Goal: Transaction & Acquisition: Download file/media

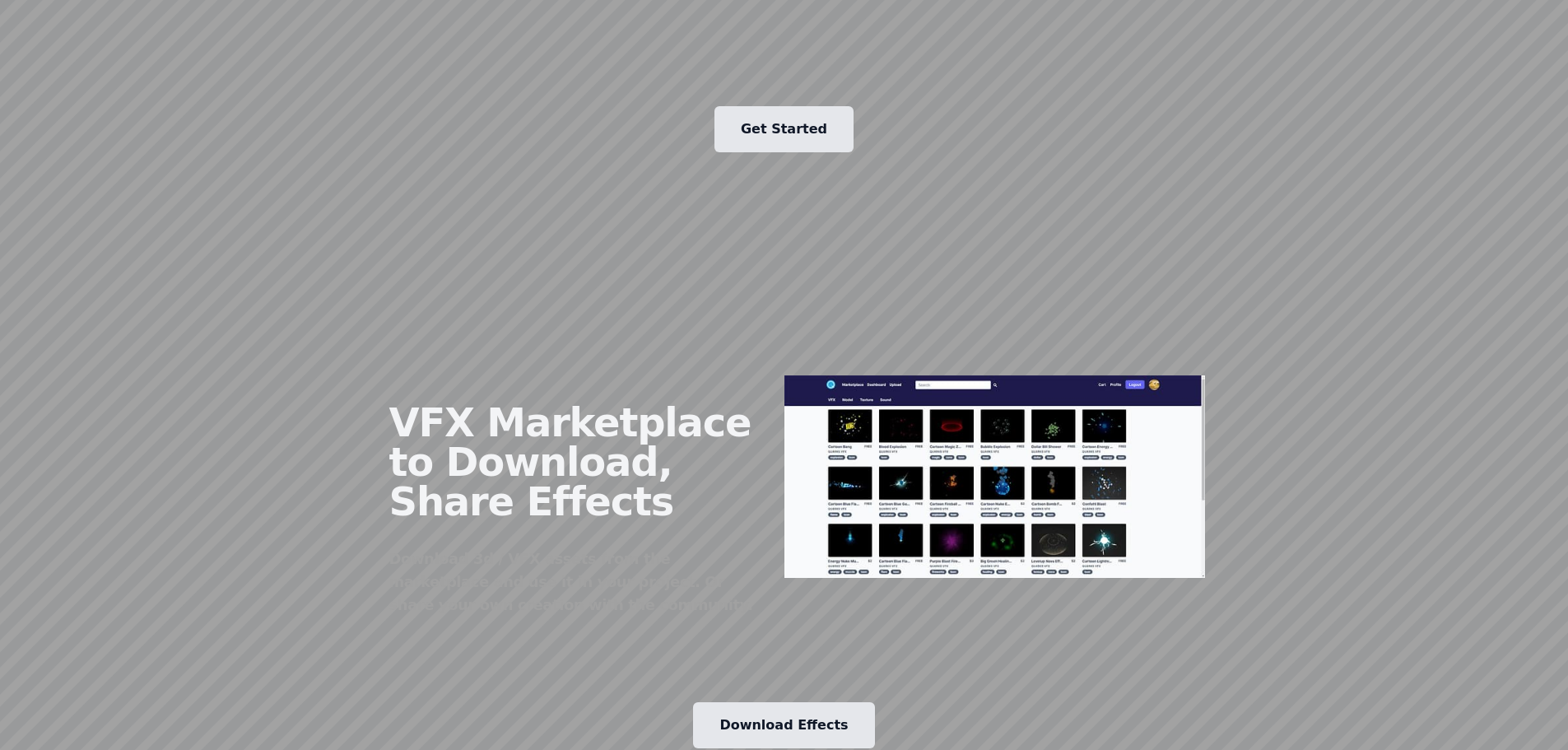
scroll to position [1811, 0]
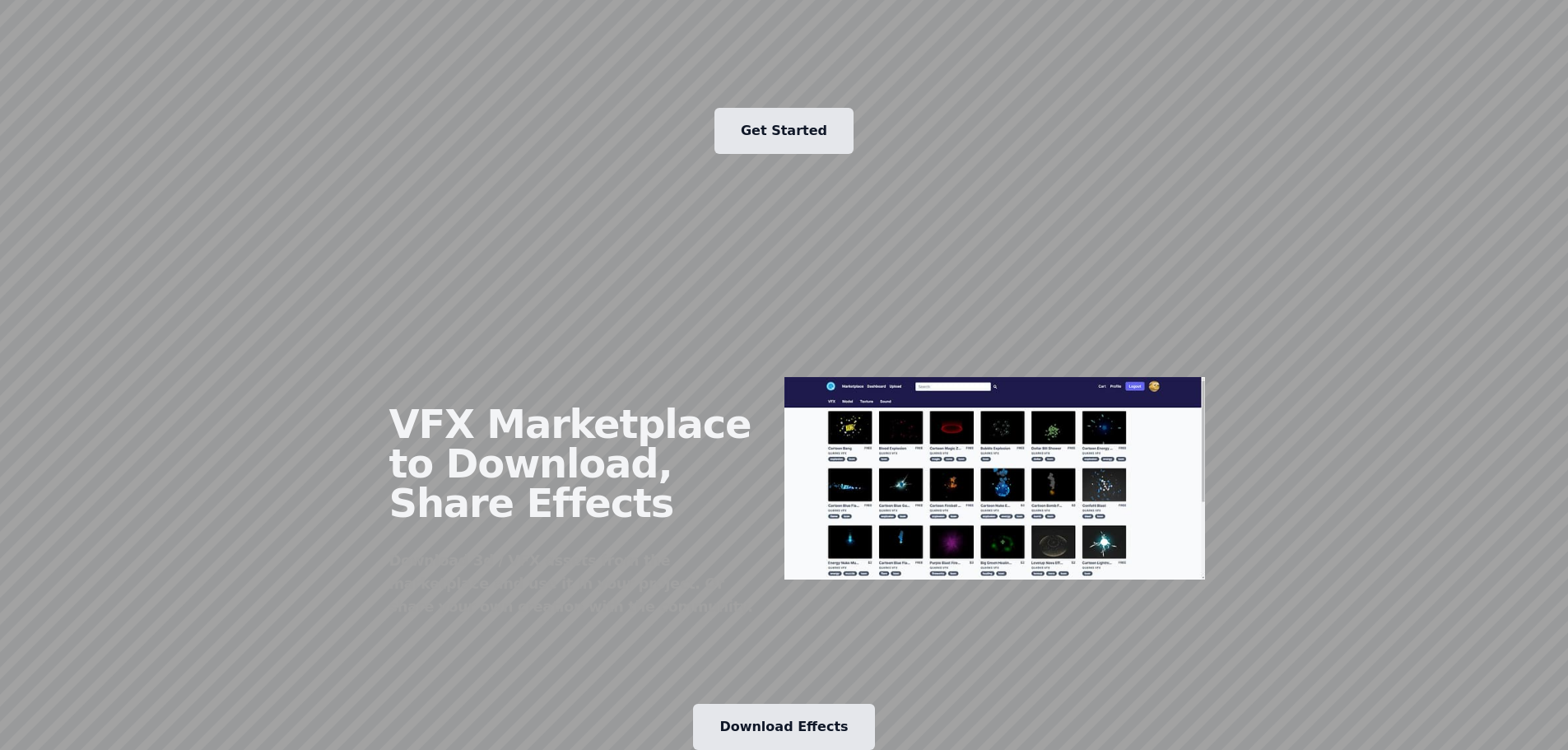
click at [1004, 377] on img at bounding box center [995, 478] width 421 height 202
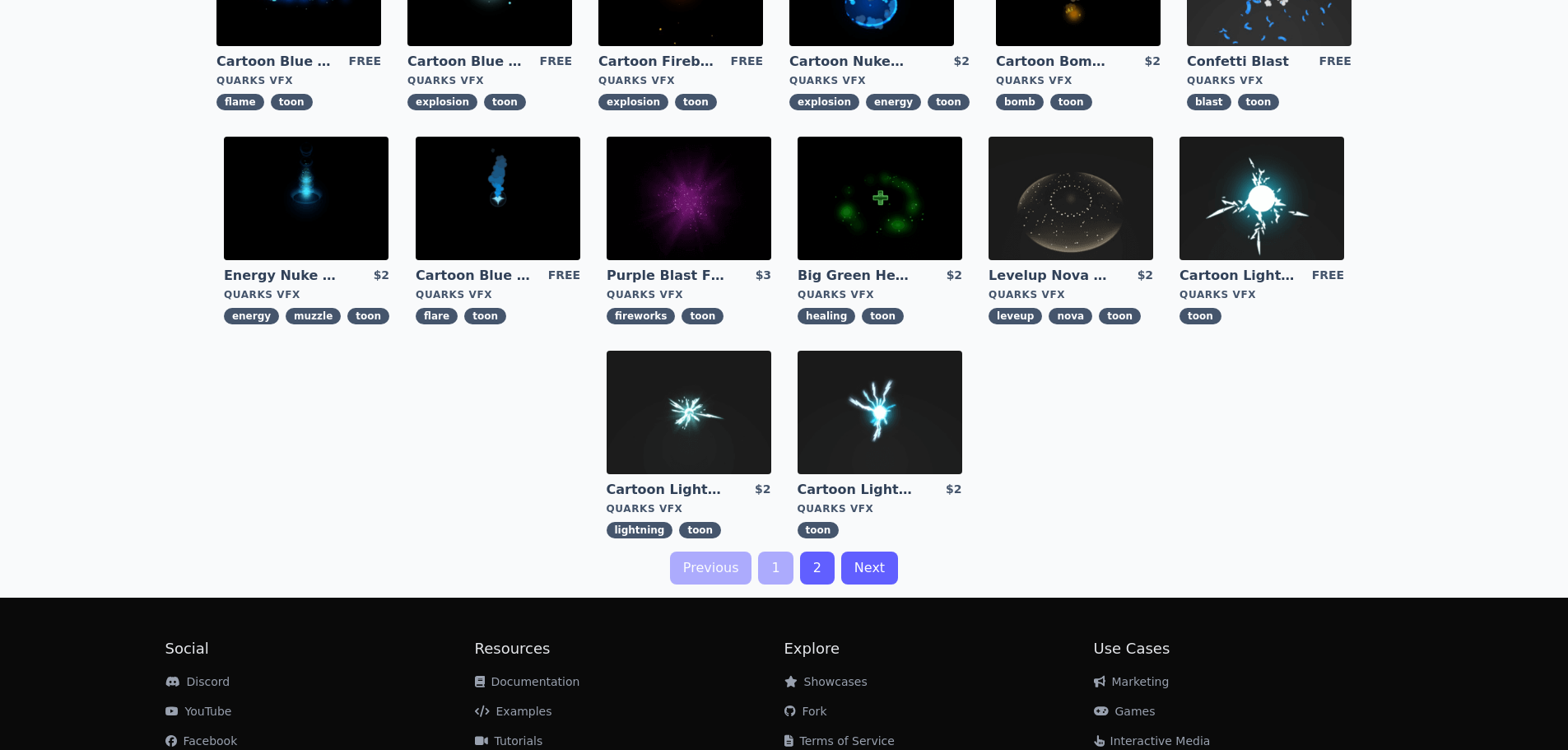
scroll to position [510, 0]
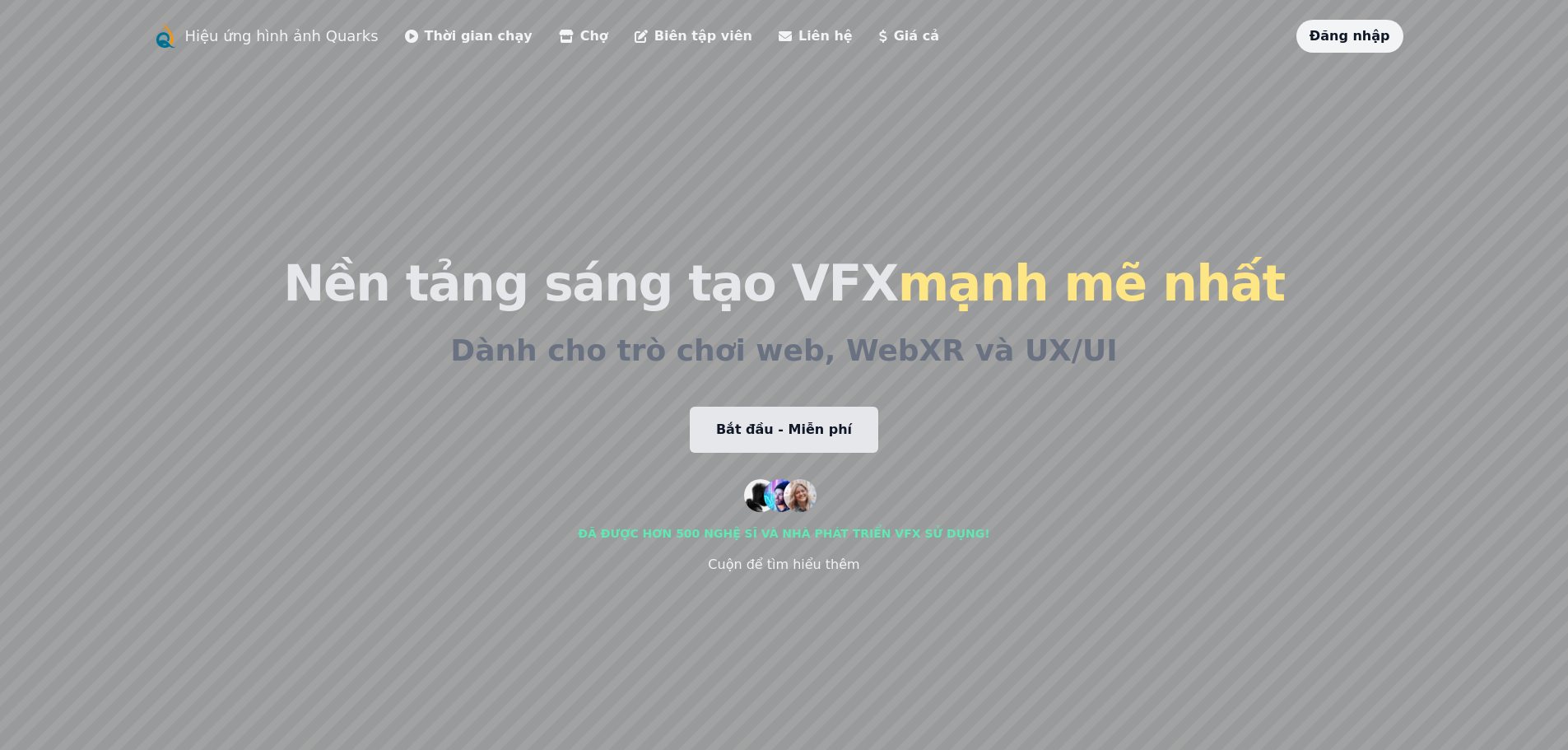
click at [425, 40] on font "Thời gian chạy" at bounding box center [478, 36] width 108 height 15
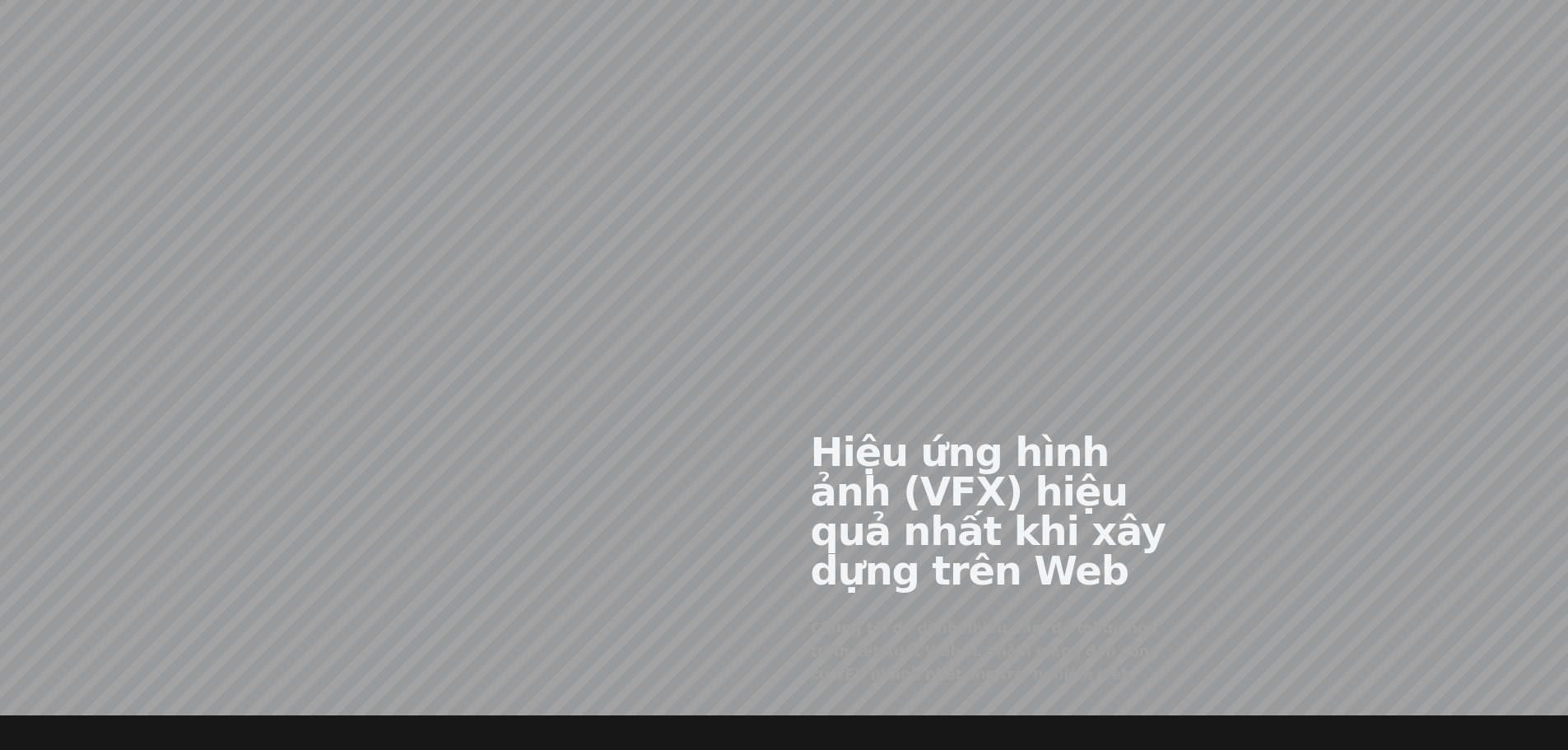
scroll to position [823, 0]
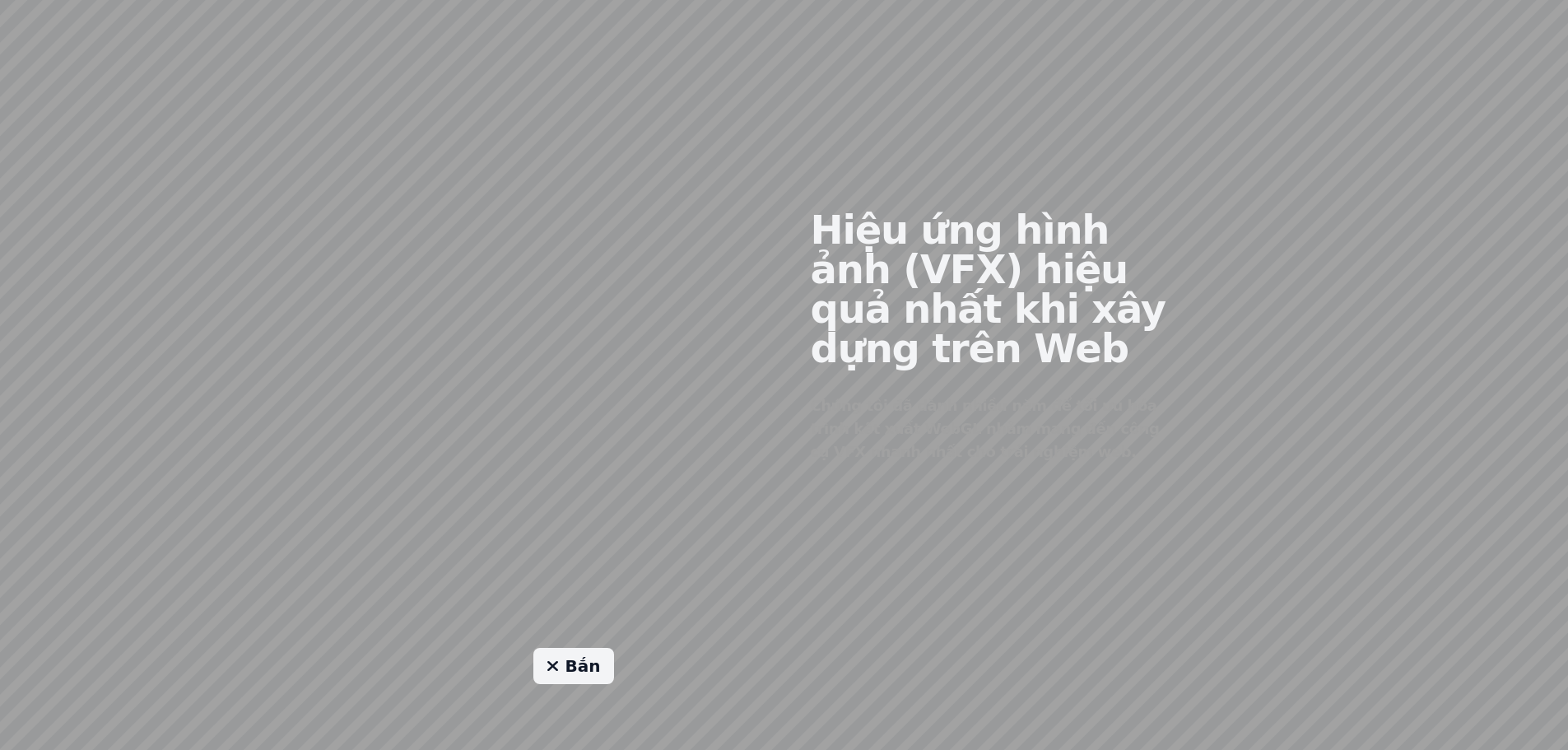
click at [596, 681] on link "Bắn" at bounding box center [573, 666] width 81 height 37
click at [596, 676] on font "Bắn" at bounding box center [584, 665] width 36 height 20
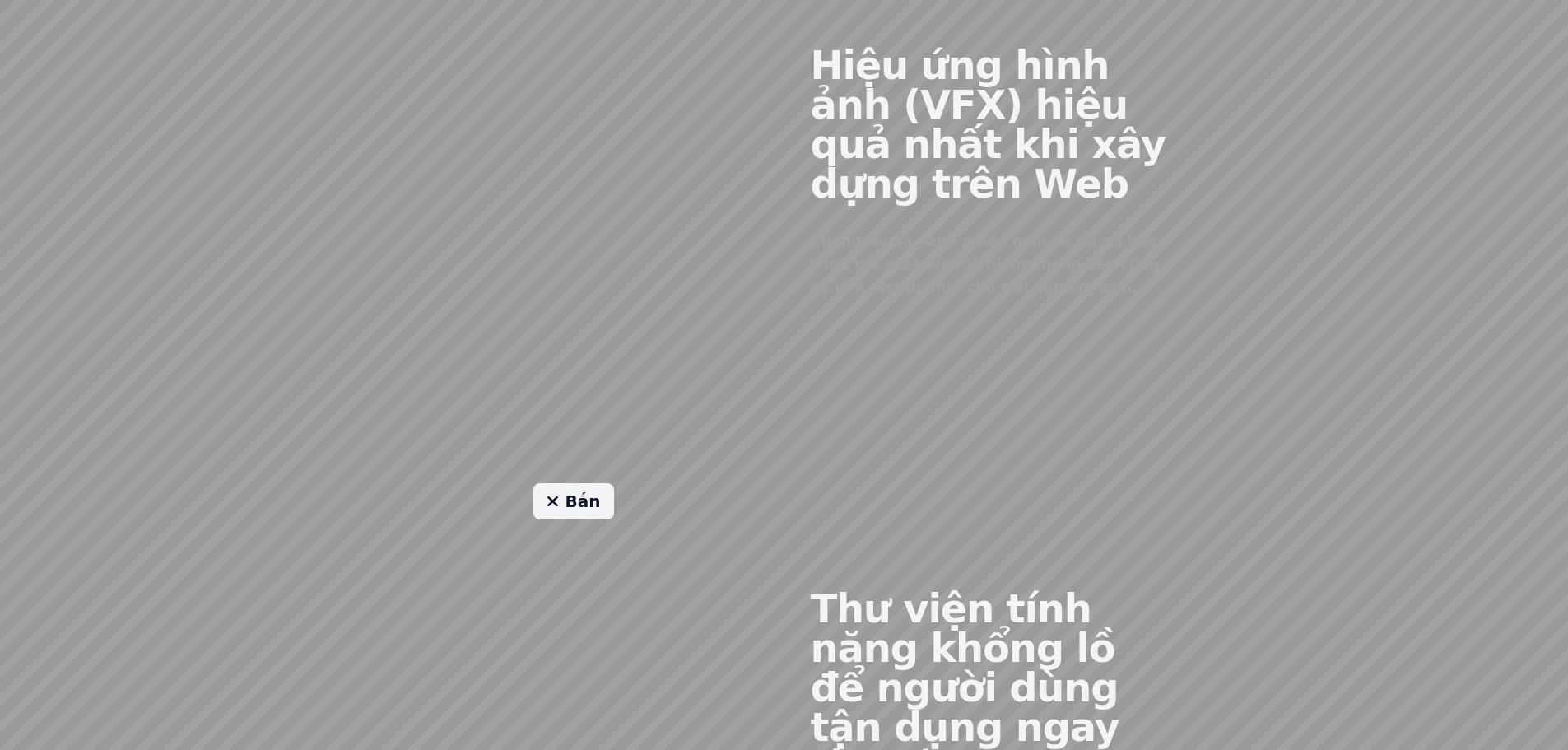
scroll to position [1399, 0]
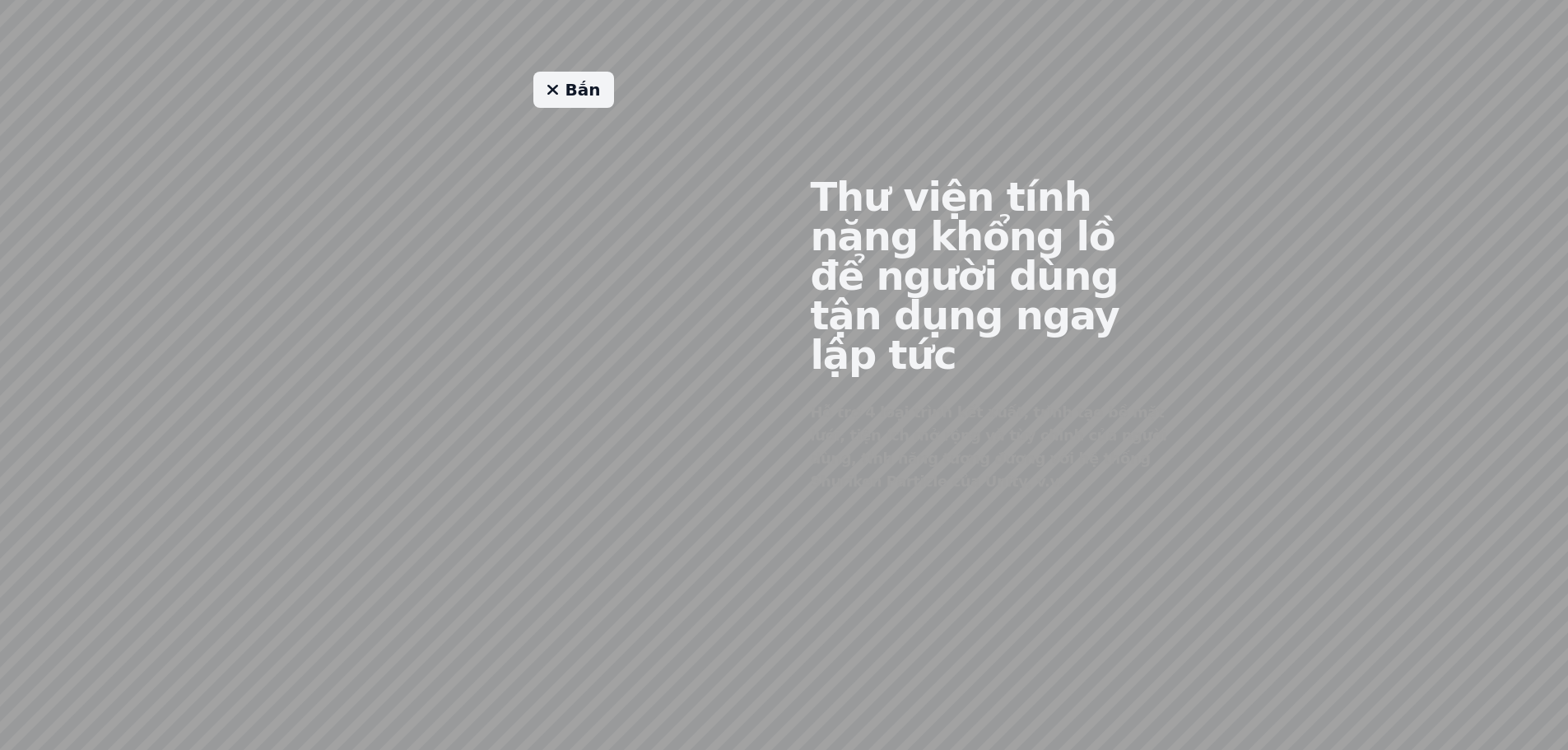
click at [565, 104] on link "Bắn" at bounding box center [573, 89] width 81 height 37
click at [564, 100] on link "Bắn" at bounding box center [573, 89] width 81 height 37
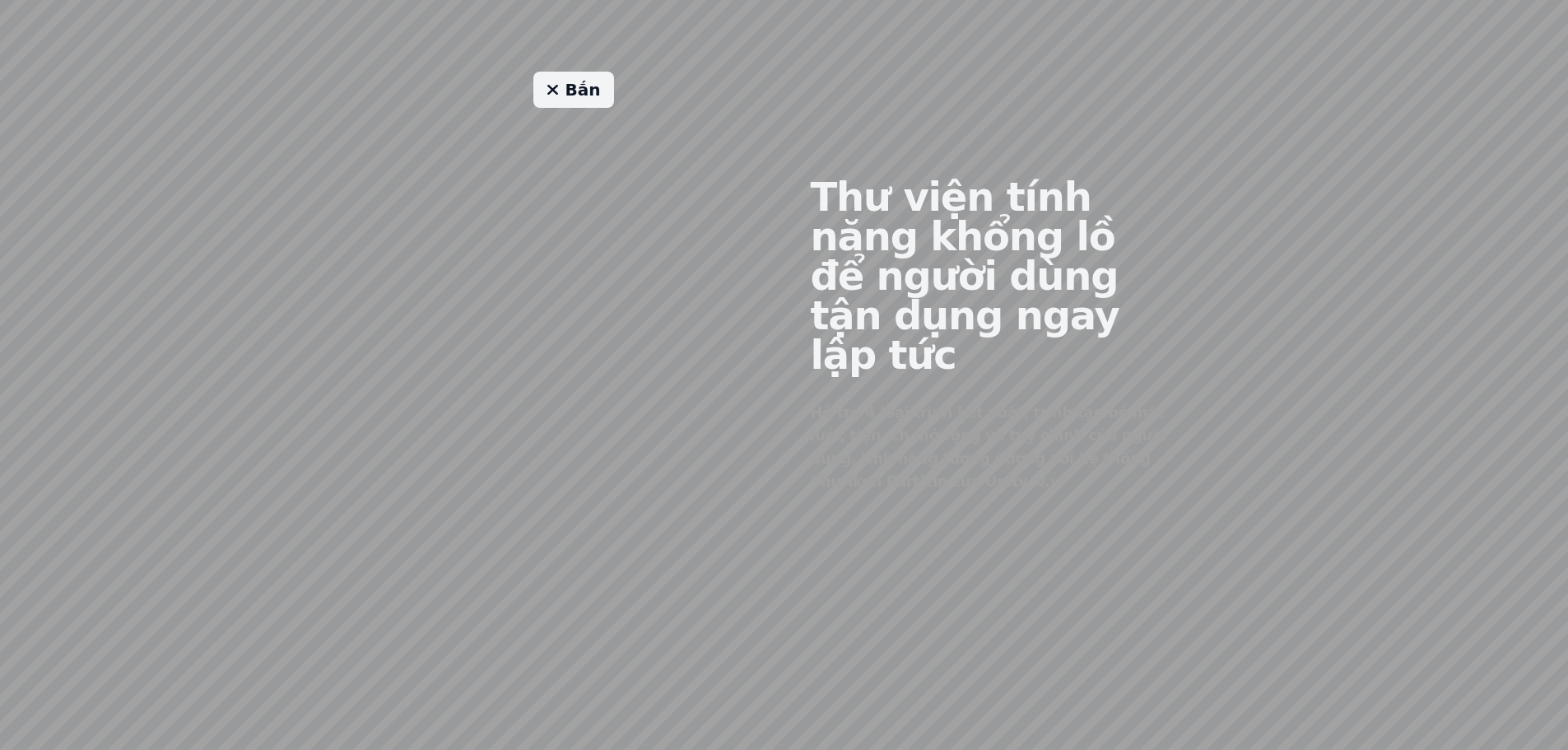
click at [564, 100] on link "Bắn" at bounding box center [573, 89] width 81 height 37
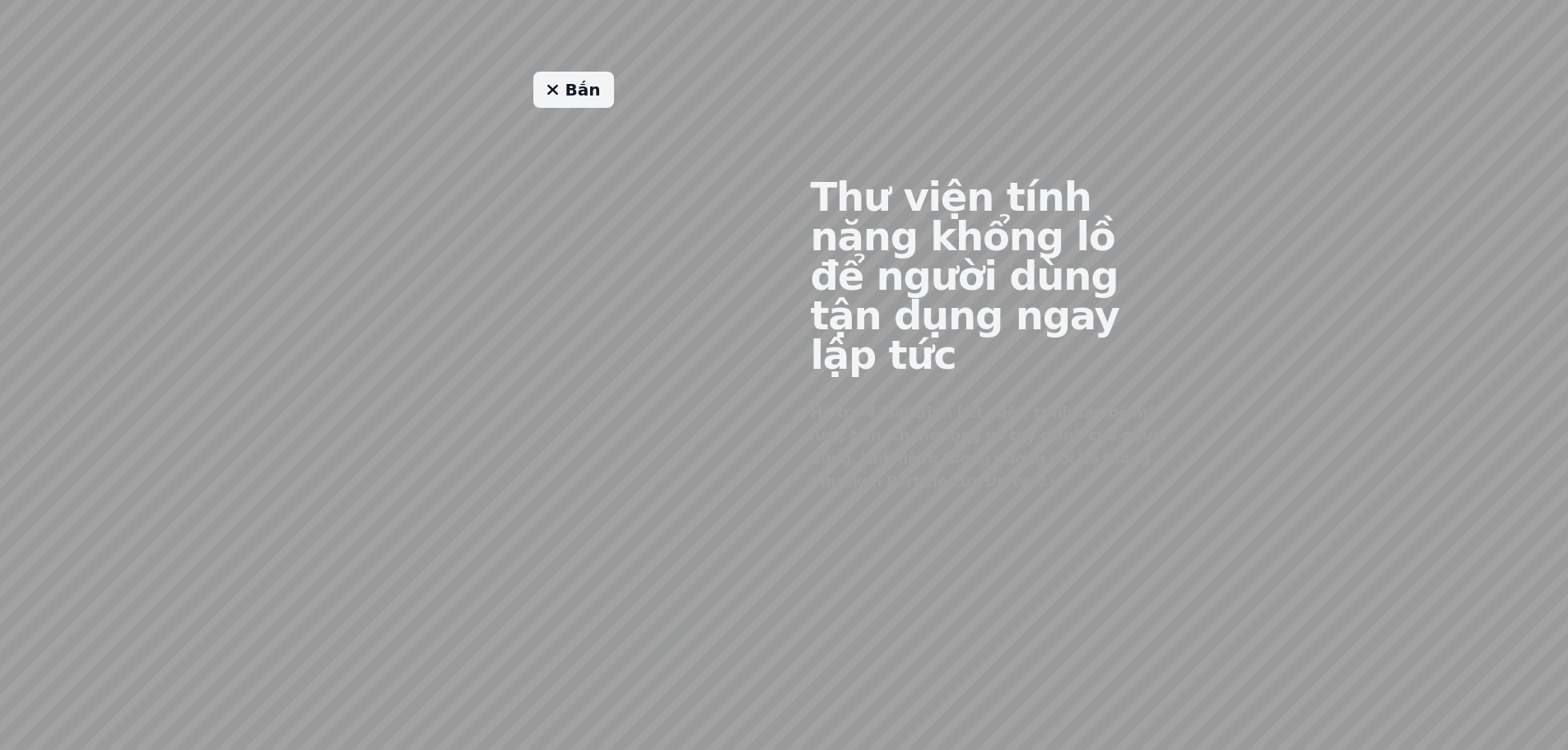
click at [564, 100] on link "Bắn" at bounding box center [573, 89] width 81 height 37
drag, startPoint x: 459, startPoint y: 277, endPoint x: 503, endPoint y: 219, distance: 72.8
click at [450, 303] on div "Bắn" at bounding box center [573, 321] width 421 height 500
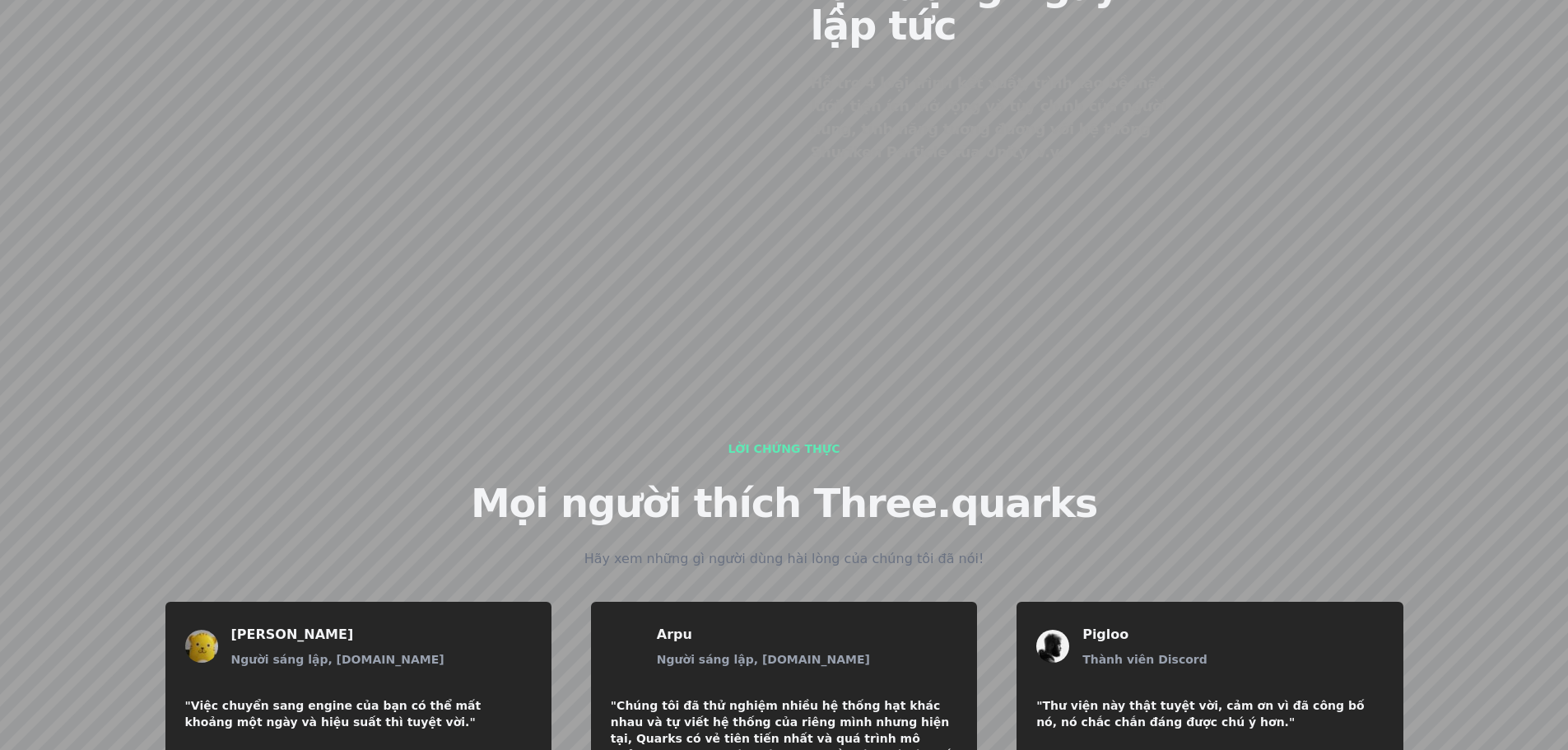
scroll to position [2022, 0]
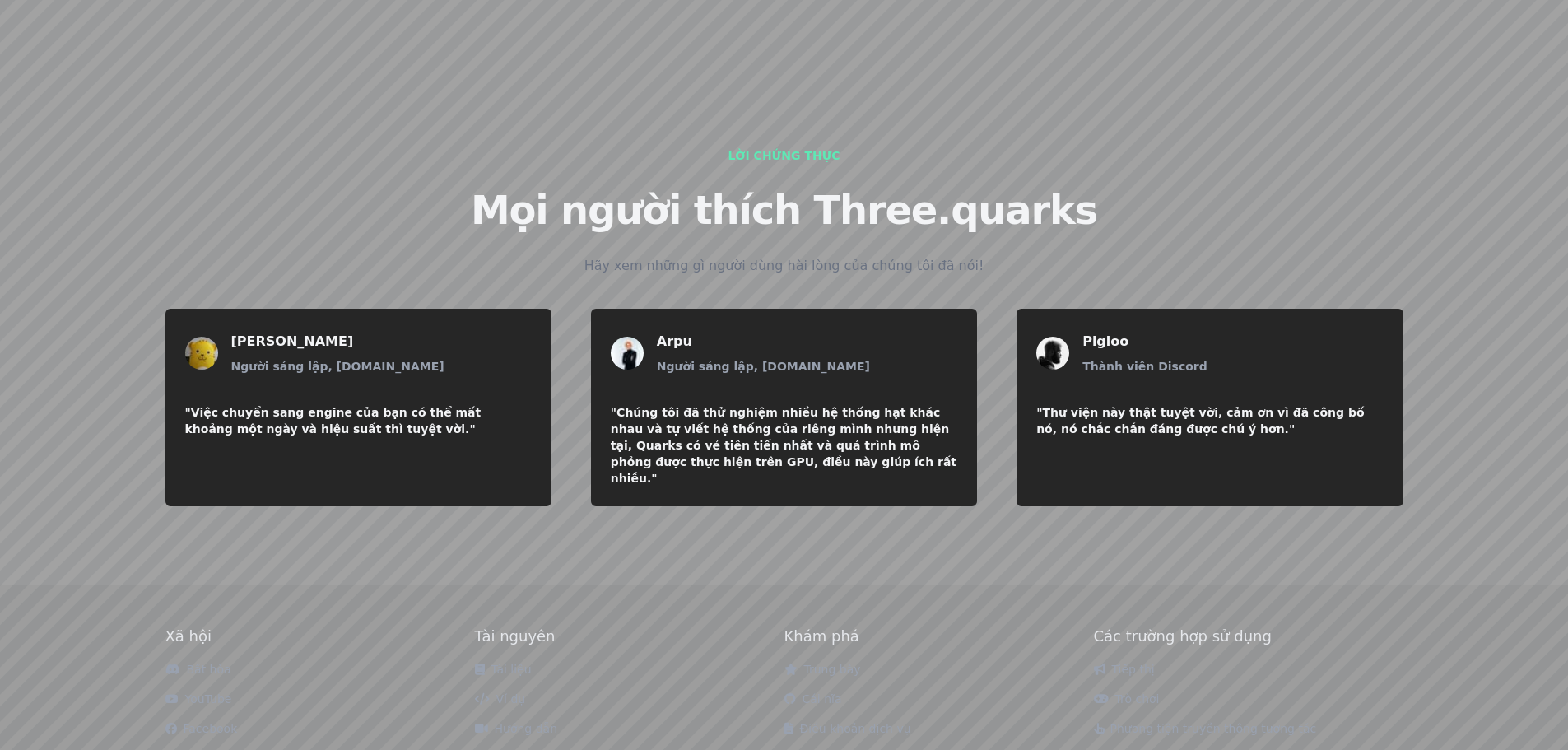
drag, startPoint x: 493, startPoint y: 612, endPoint x: 490, endPoint y: 622, distance: 10.4
click at [490, 692] on link "Ví dụ" at bounding box center [500, 699] width 51 height 14
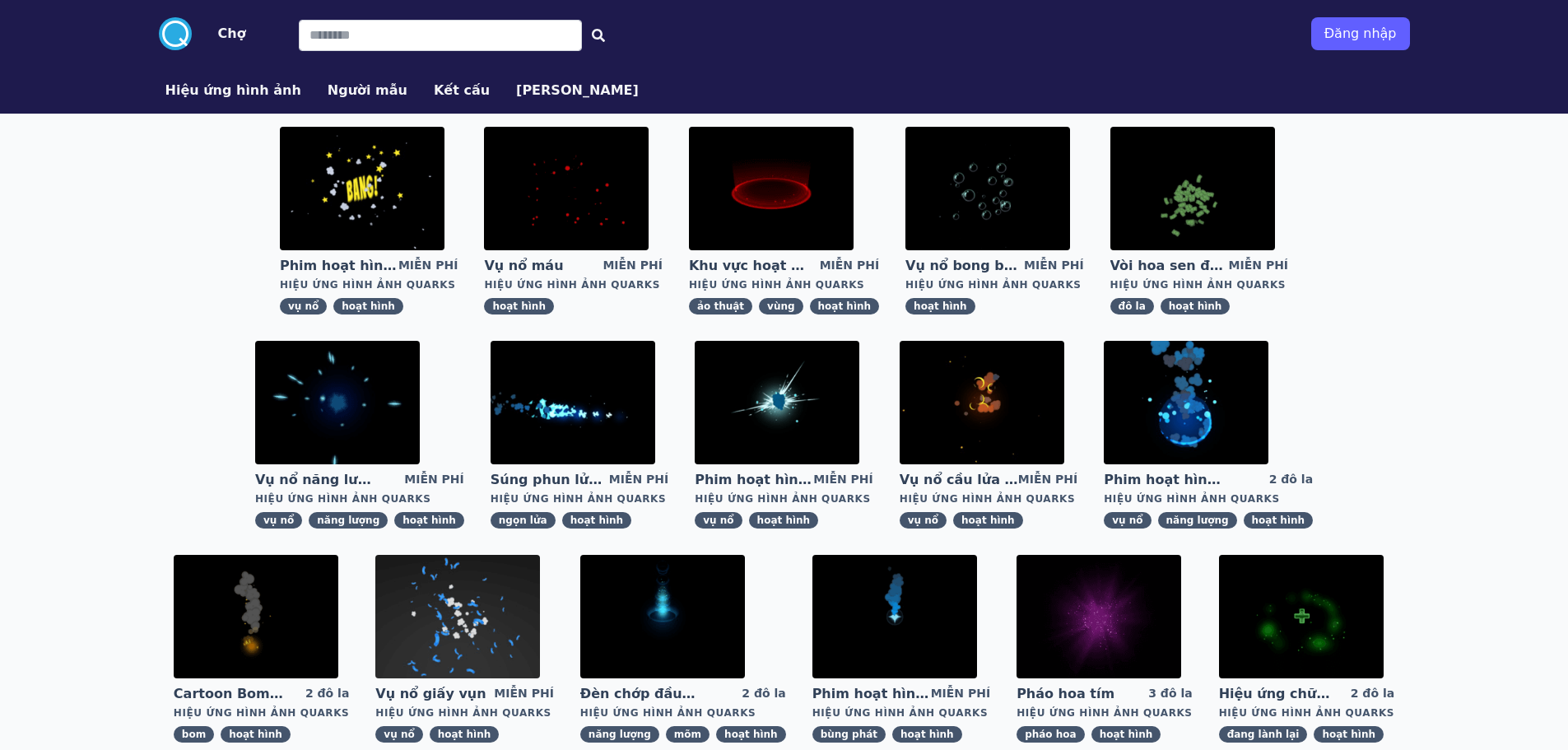
click at [505, 190] on img at bounding box center [567, 188] width 165 height 123
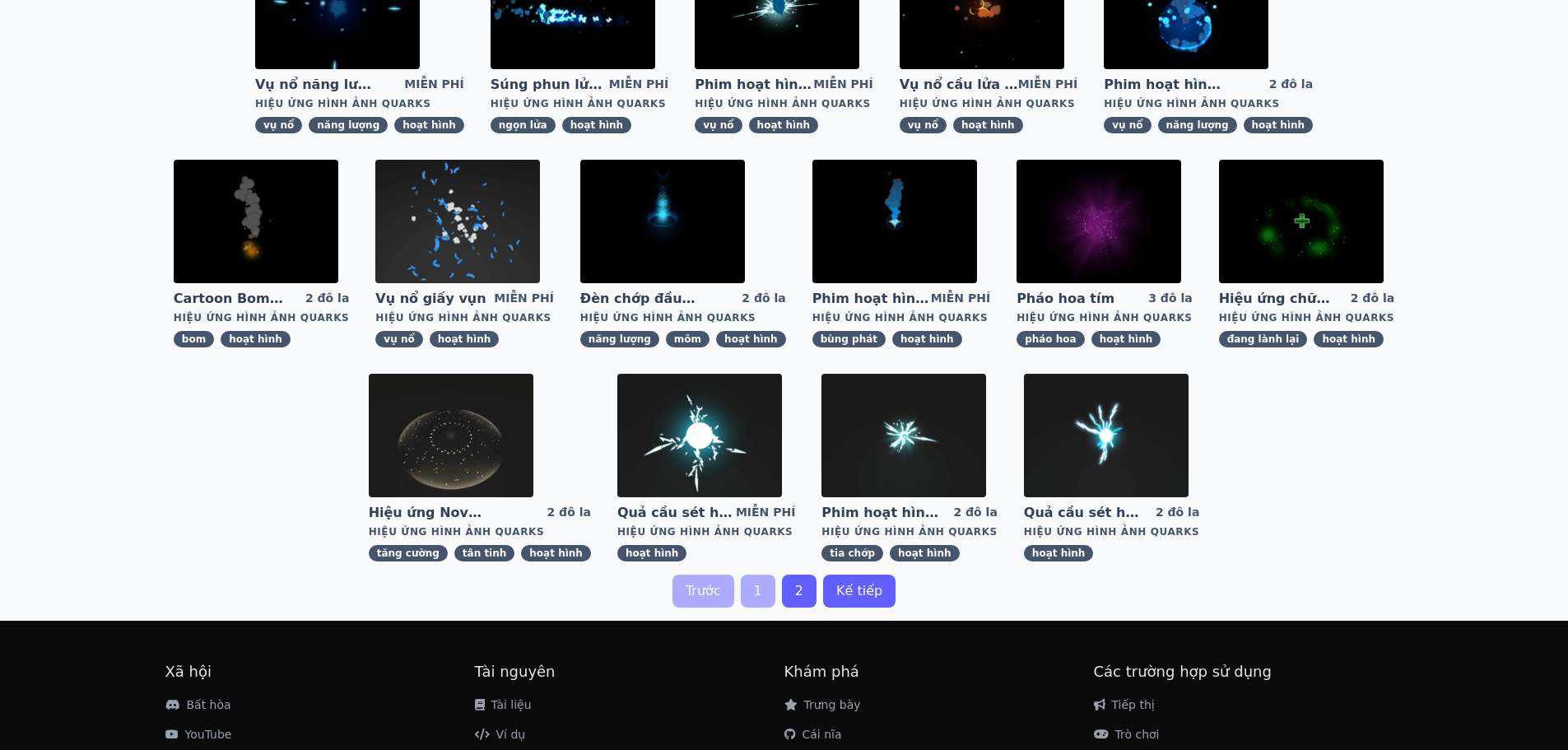
scroll to position [411, 0]
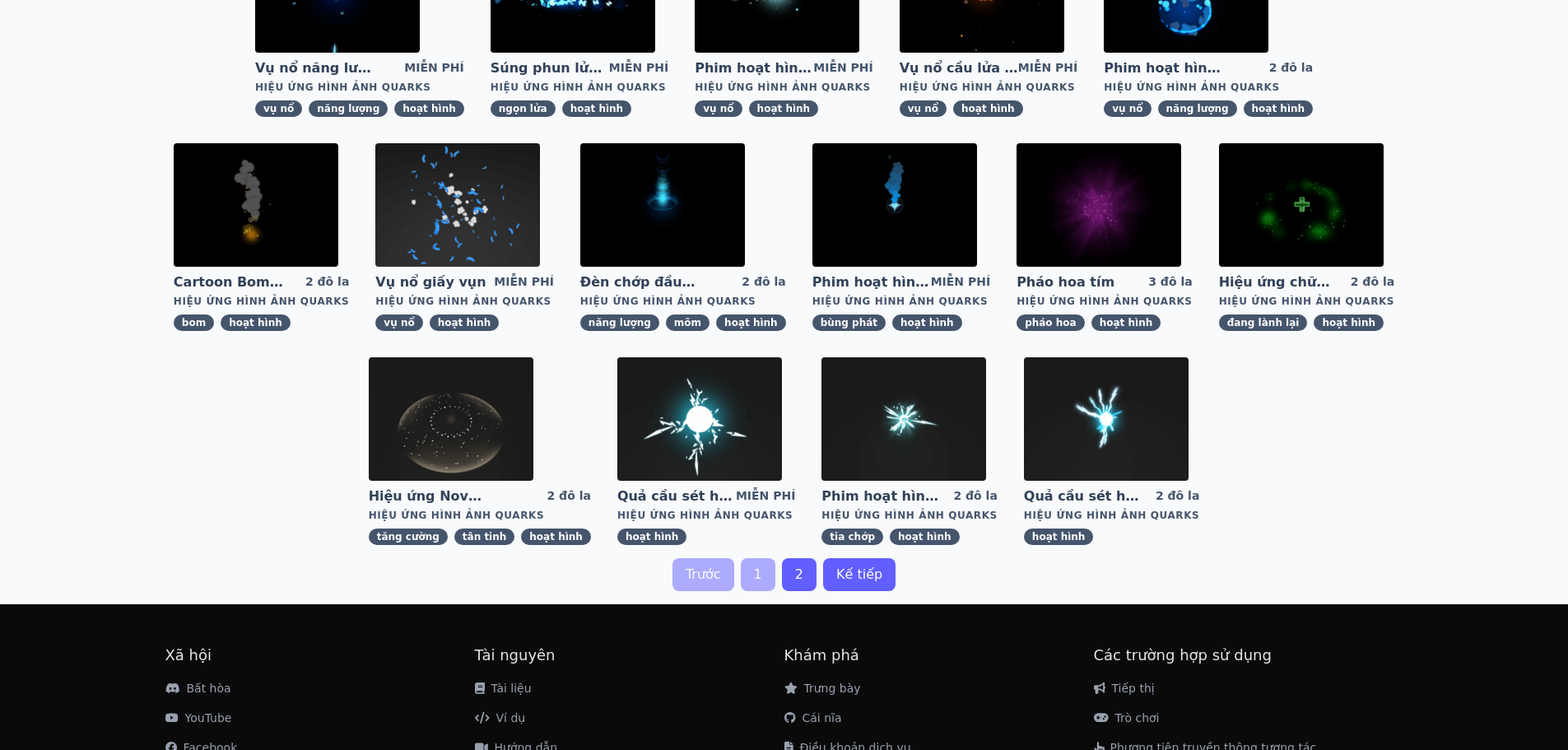
click at [803, 578] on font "2" at bounding box center [799, 574] width 8 height 15
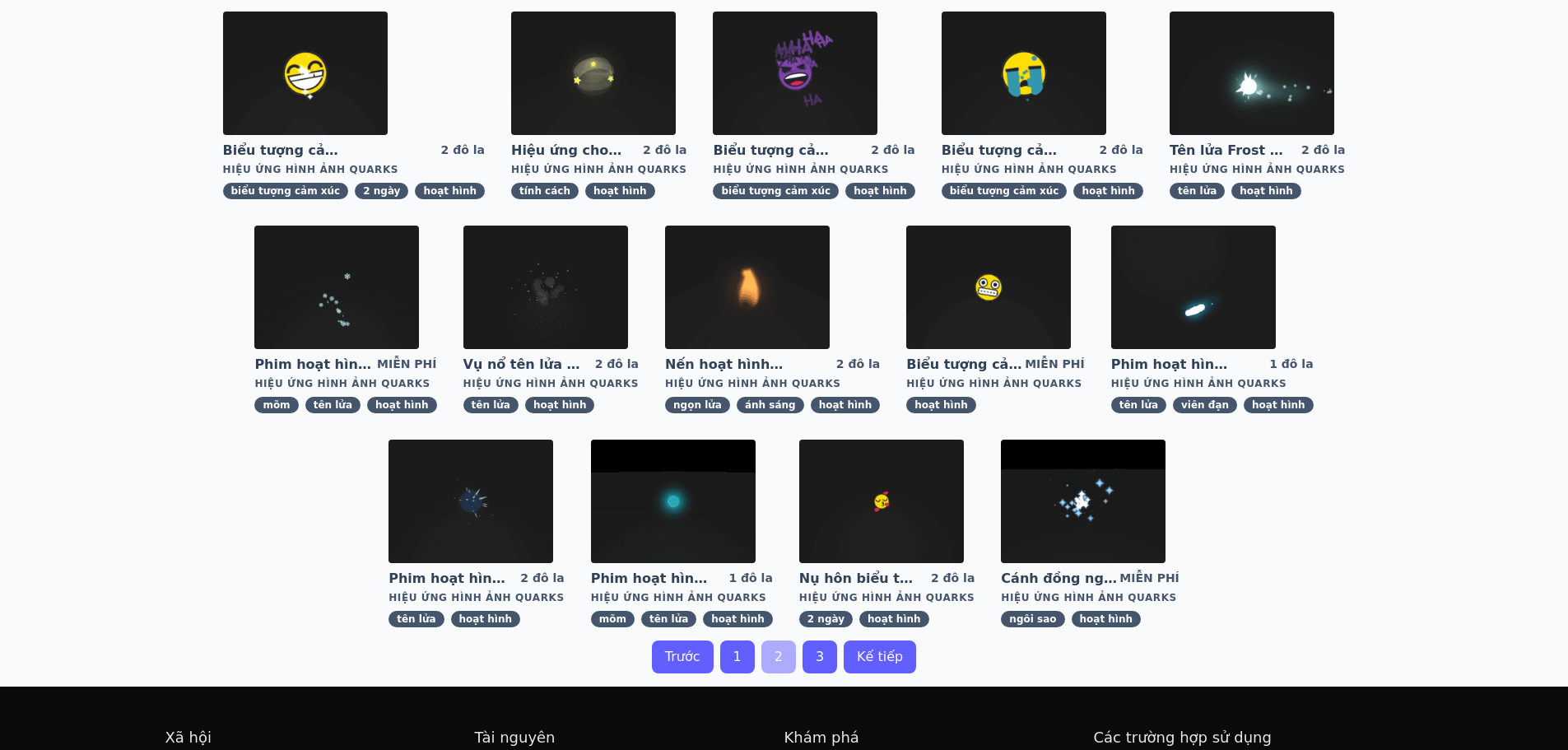
scroll to position [411, 0]
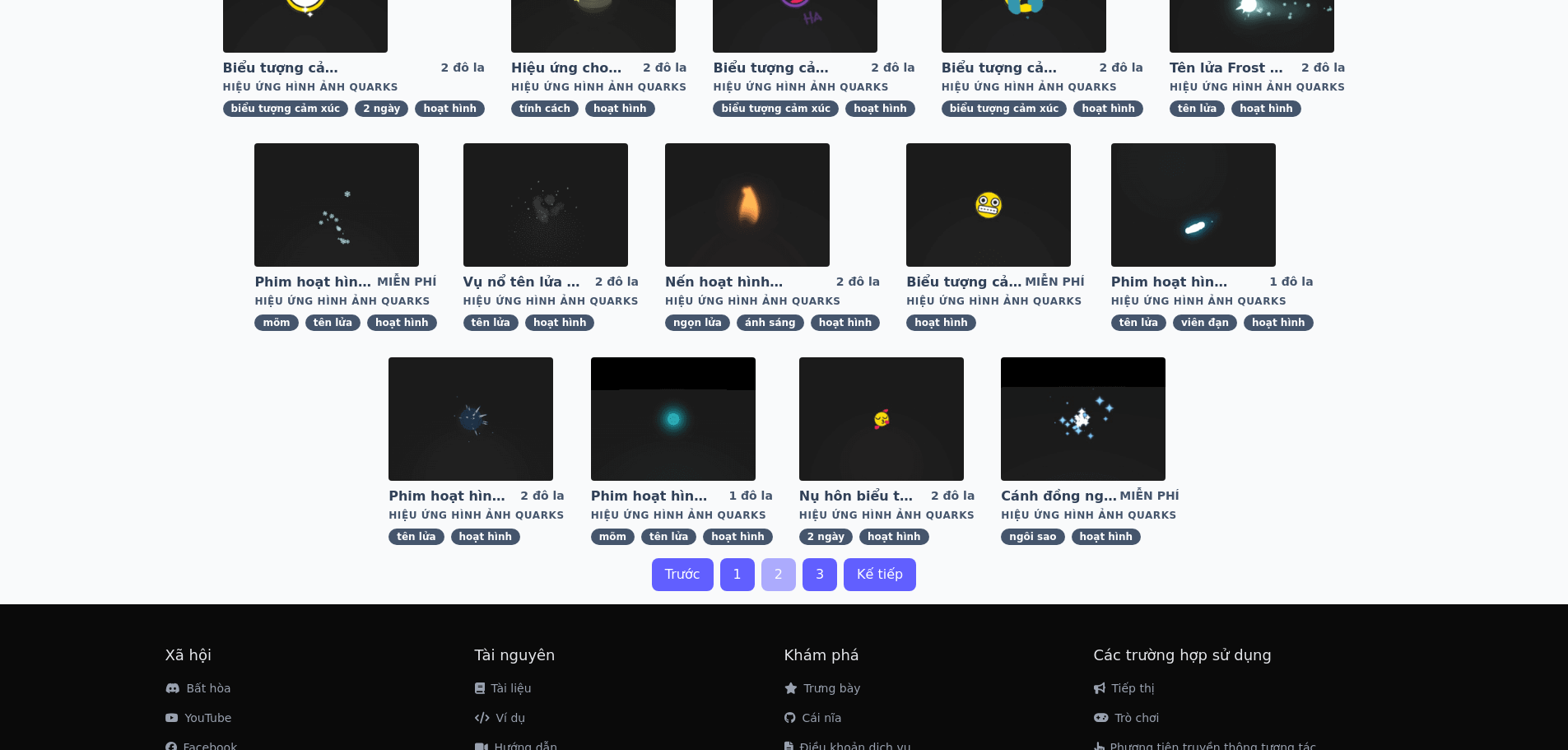
click at [740, 581] on font "1" at bounding box center [737, 574] width 8 height 15
